Goal: Task Accomplishment & Management: Use online tool/utility

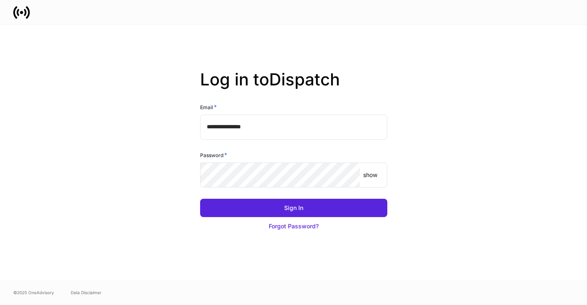
click at [310, 123] on input "**********" at bounding box center [293, 126] width 187 height 25
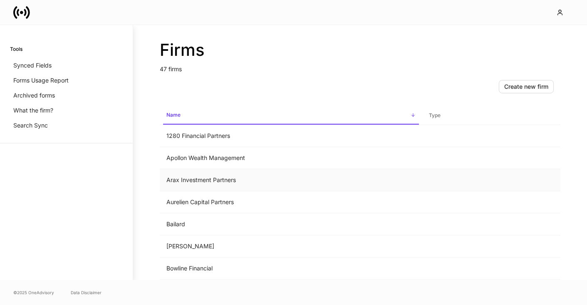
click at [456, 190] on td at bounding box center [491, 180] width 138 height 22
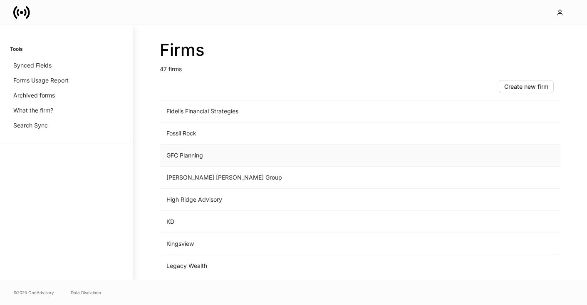
scroll to position [586, 0]
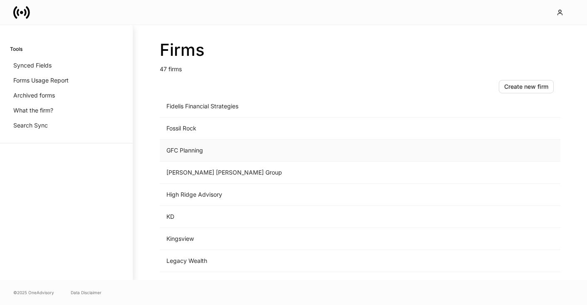
click at [182, 152] on td "GFC Planning" at bounding box center [291, 150] width 263 height 22
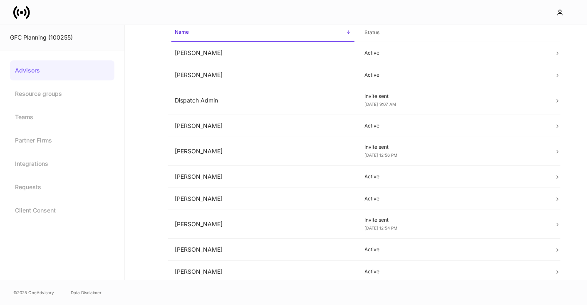
scroll to position [19, 0]
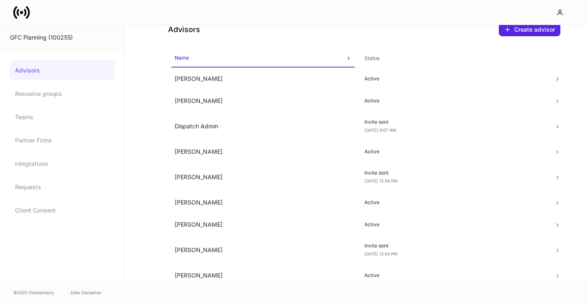
click at [218, 64] on span "Name sorted ascending" at bounding box center [262, 59] width 183 height 18
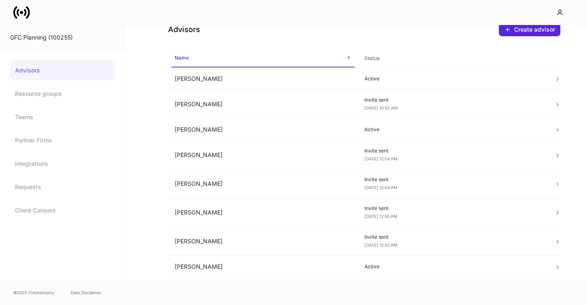
click at [218, 64] on span "Name sorted descending" at bounding box center [262, 59] width 183 height 18
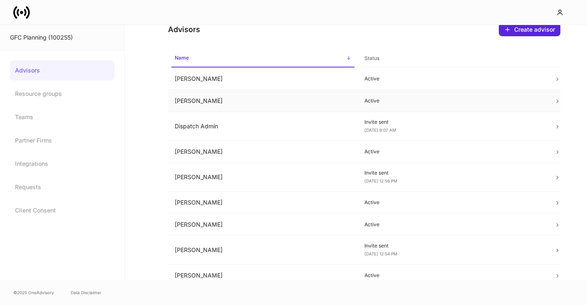
click at [205, 103] on td "[PERSON_NAME]" at bounding box center [263, 101] width 190 height 22
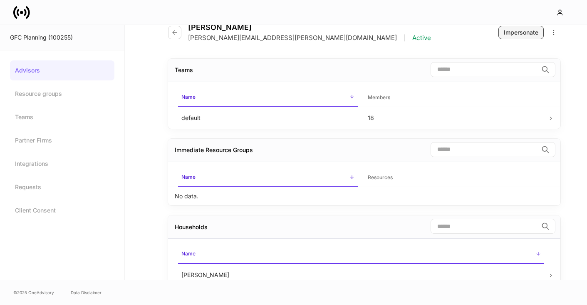
click at [513, 30] on div "Impersonate" at bounding box center [521, 32] width 35 height 8
